Goal: Information Seeking & Learning: Compare options

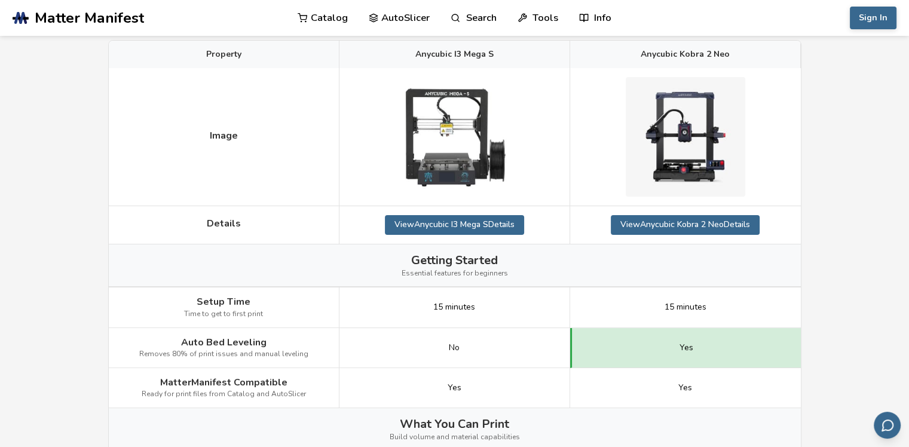
scroll to position [239, 0]
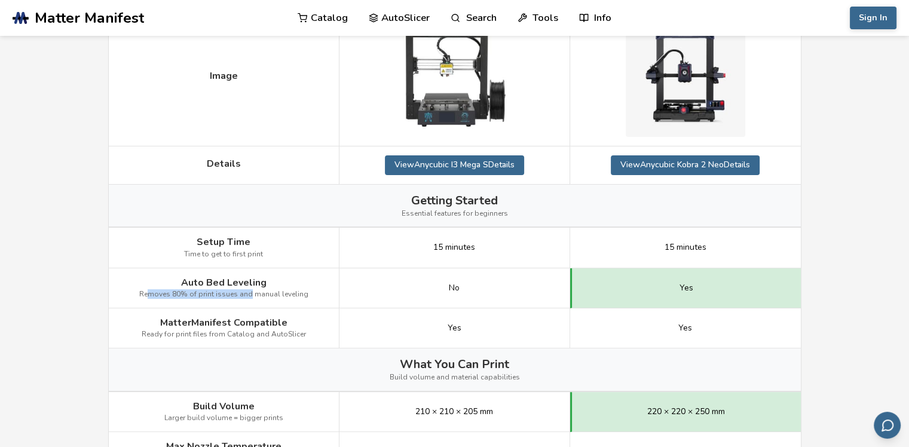
drag, startPoint x: 154, startPoint y: 282, endPoint x: 249, endPoint y: 289, distance: 94.8
click at [249, 289] on div "Auto Bed Leveling Removes 80% of print issues and manual leveling" at bounding box center [224, 288] width 231 height 40
drag, startPoint x: 309, startPoint y: 294, endPoint x: 182, endPoint y: 279, distance: 127.6
click at [182, 279] on div "Auto Bed Leveling Removes 80% of print issues and manual leveling" at bounding box center [224, 288] width 231 height 40
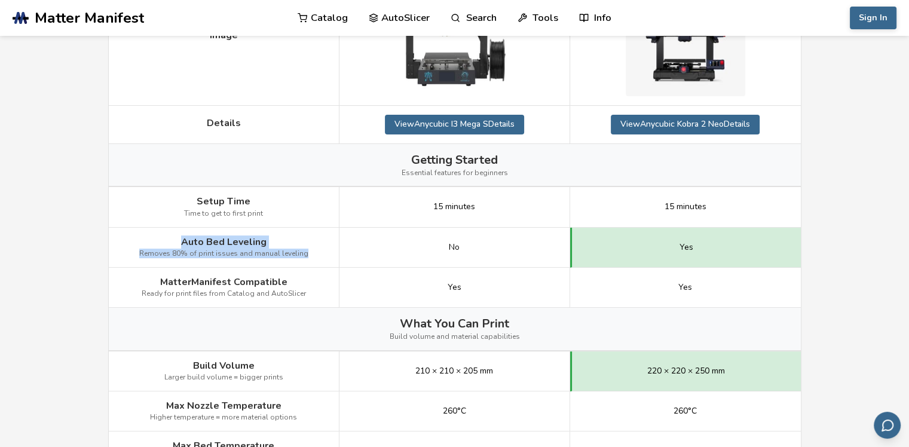
scroll to position [299, 0]
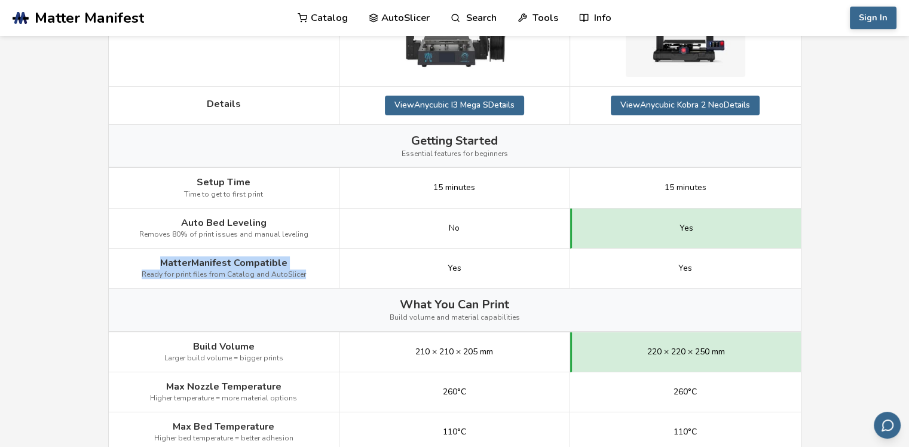
drag, startPoint x: 305, startPoint y: 274, endPoint x: 160, endPoint y: 255, distance: 146.6
click at [160, 255] on div "MatterManifest Compatible Ready for print files from Catalog and AutoSlicer" at bounding box center [224, 269] width 231 height 40
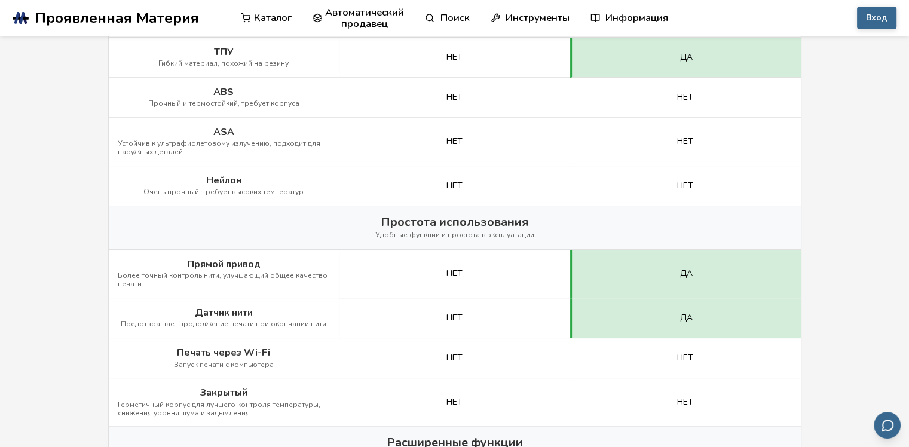
scroll to position [897, 0]
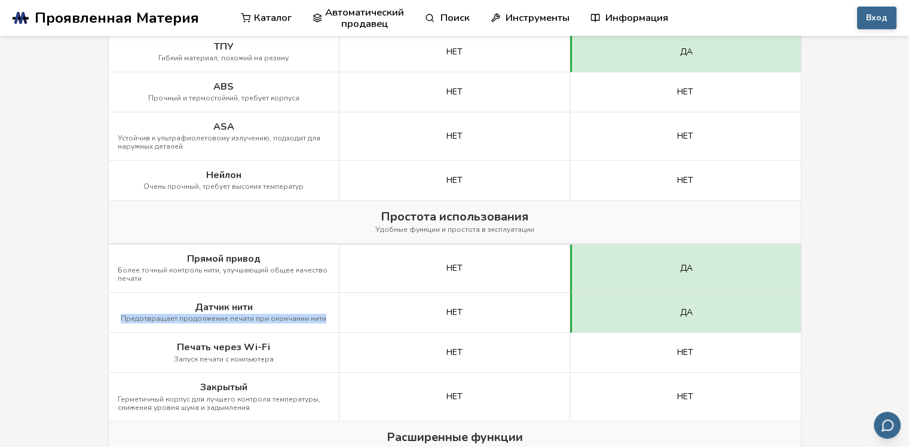
drag, startPoint x: 122, startPoint y: 318, endPoint x: 337, endPoint y: 315, distance: 214.7
click at [337, 315] on div "Датчик нити Предотвращает продолжение печати при окончании нити" at bounding box center [224, 313] width 231 height 40
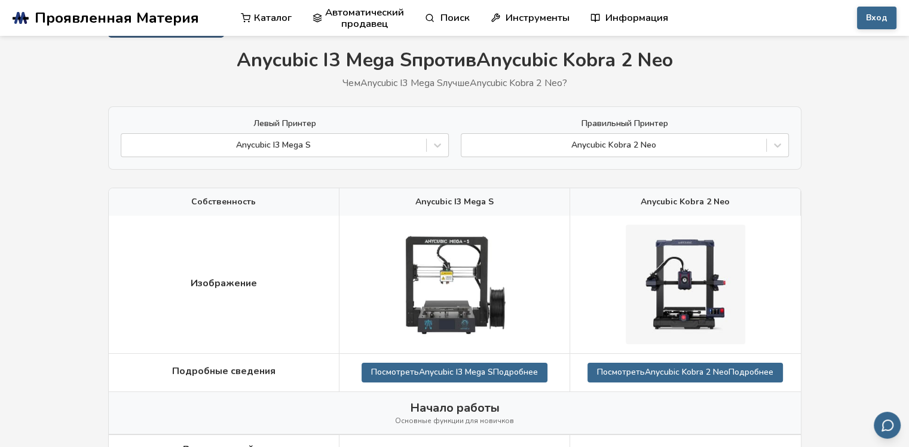
scroll to position [0, 0]
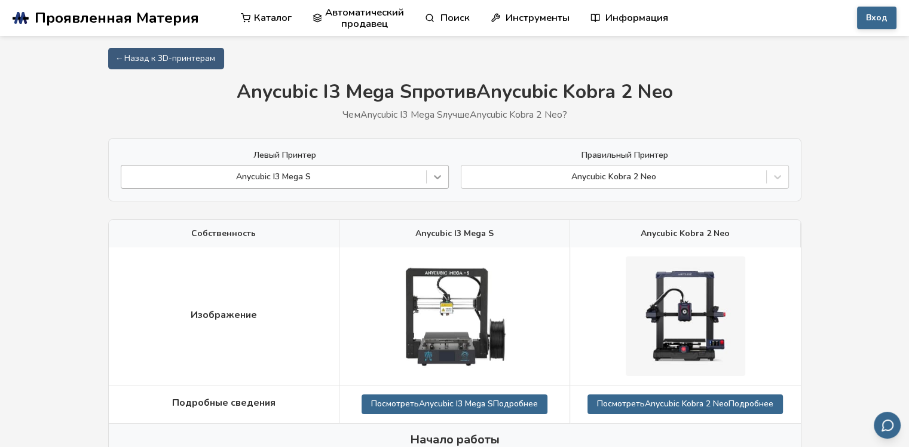
click at [437, 172] on icon at bounding box center [438, 177] width 12 height 12
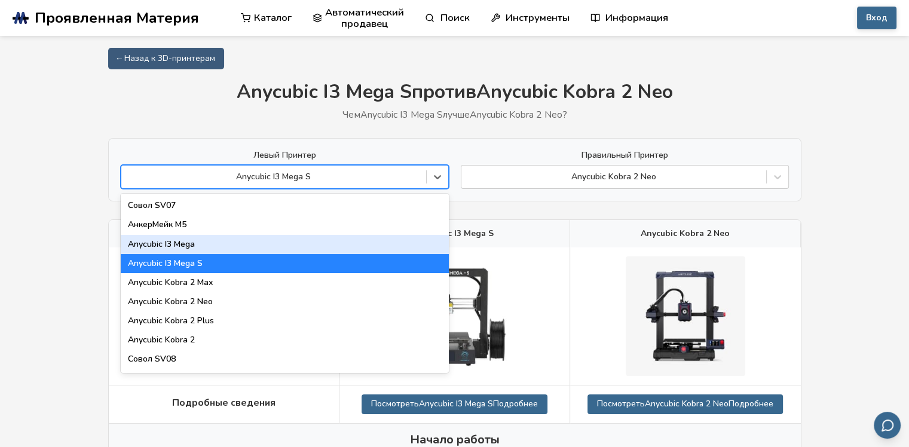
click at [172, 244] on div "Anycubic I3 Mega" at bounding box center [285, 244] width 328 height 19
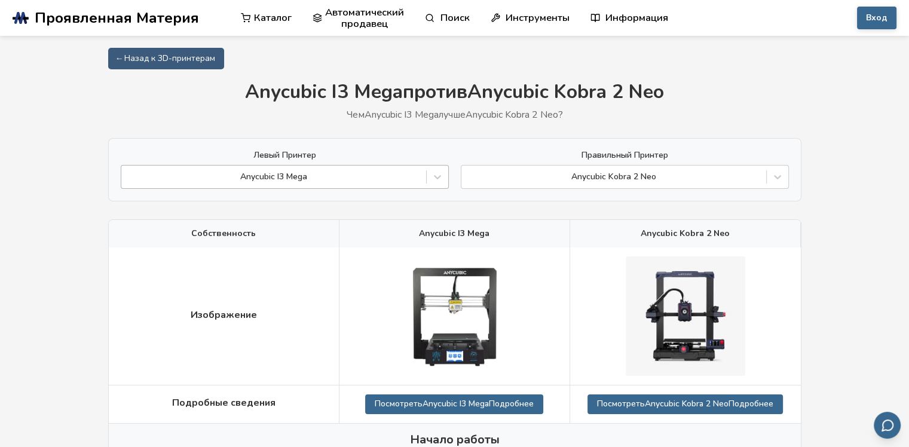
click at [307, 179] on div at bounding box center [273, 177] width 293 height 12
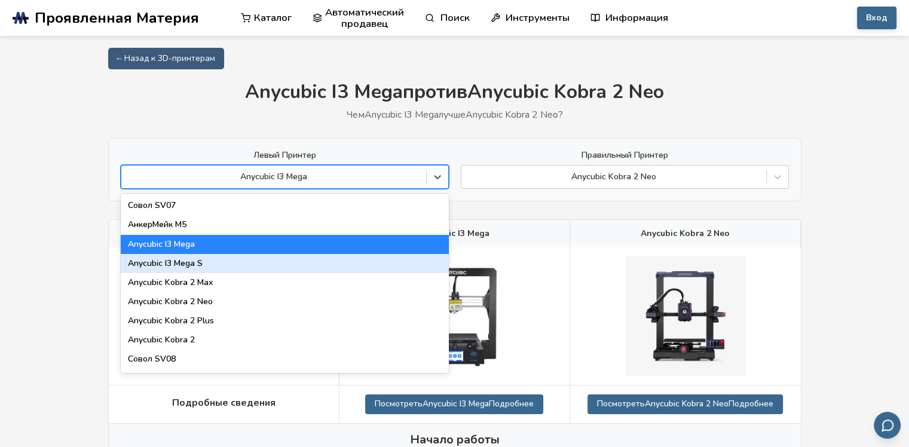
click at [176, 267] on div "Anycubic I3 Mega S" at bounding box center [285, 263] width 328 height 19
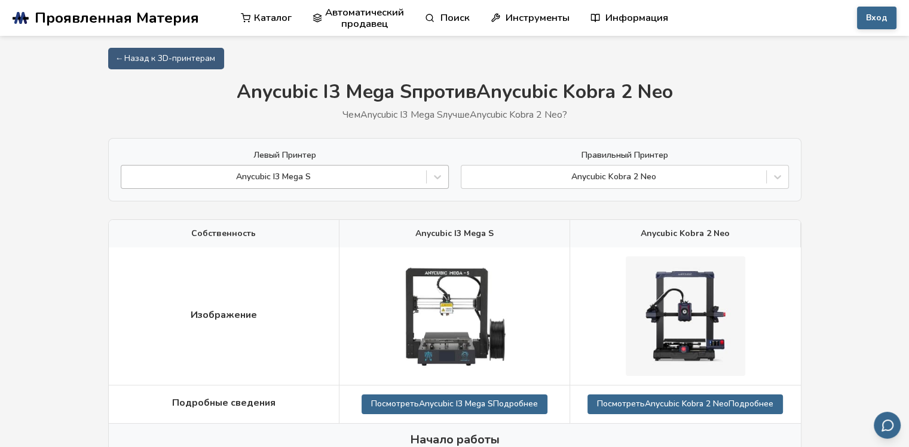
click at [305, 179] on div at bounding box center [273, 177] width 293 height 12
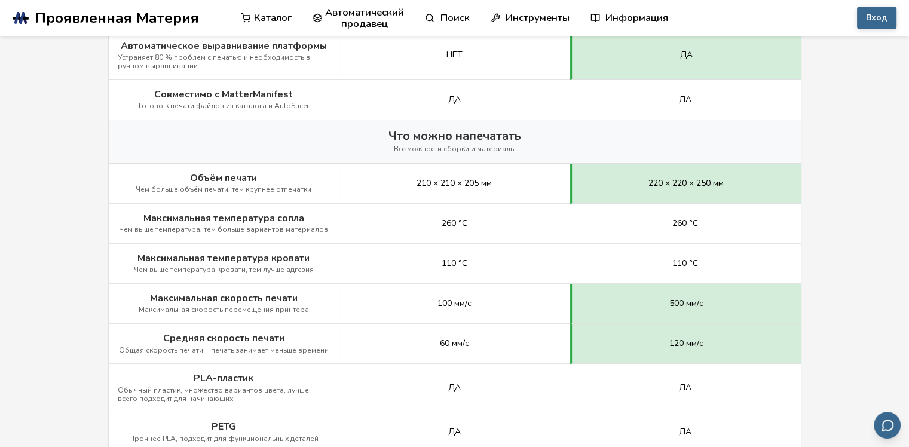
scroll to position [419, 0]
